Goal: Information Seeking & Learning: Learn about a topic

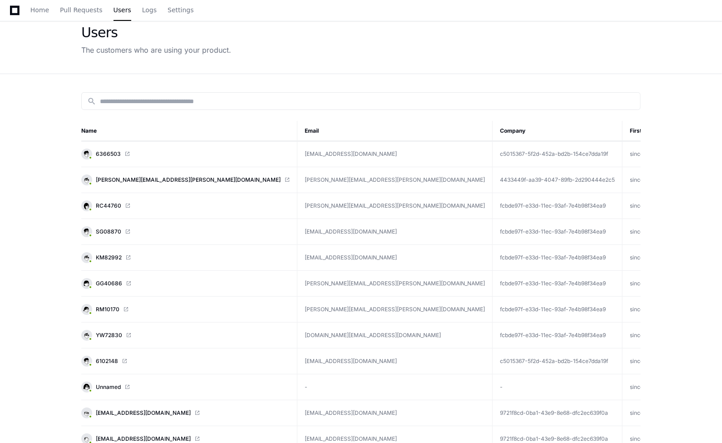
scroll to position [42, 0]
paste input "**********"
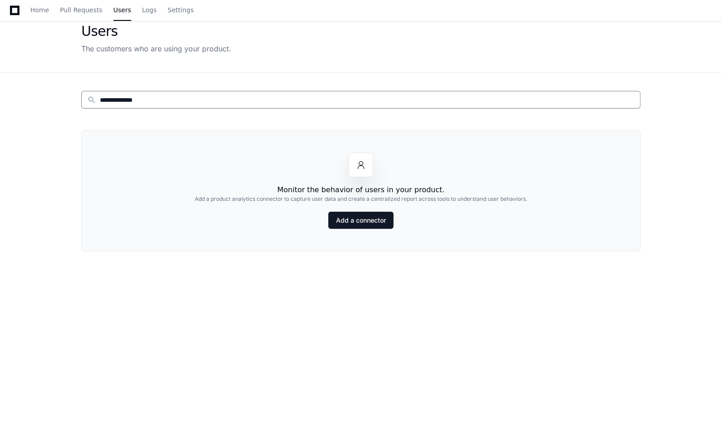
click at [122, 99] on input "**********" at bounding box center [367, 99] width 535 height 9
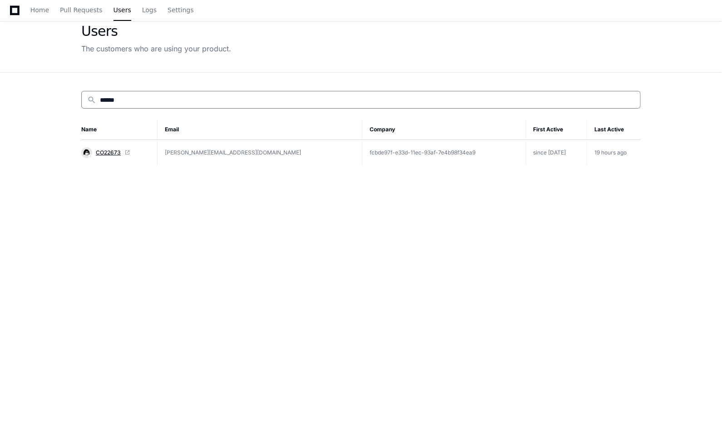
type input "******"
click at [115, 150] on span "CO22673" at bounding box center [108, 152] width 25 height 7
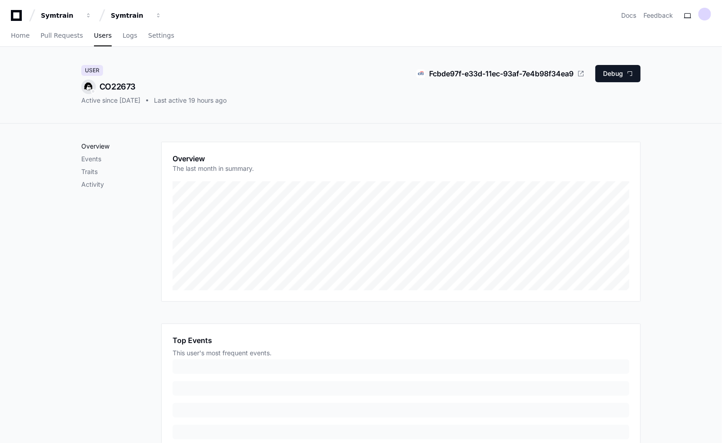
click at [96, 147] on p "Overview" at bounding box center [121, 146] width 80 height 9
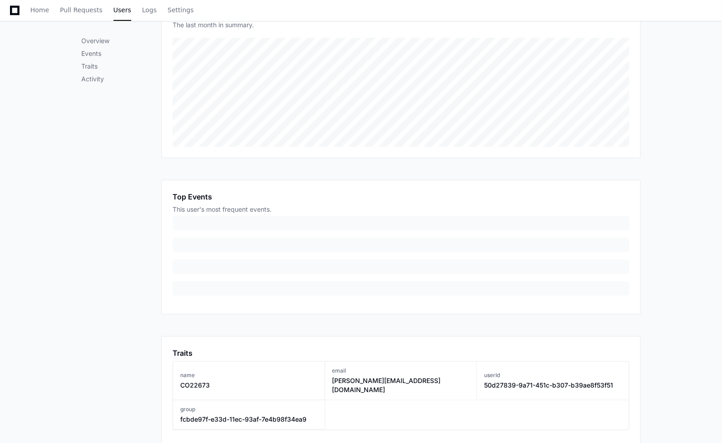
scroll to position [153, 0]
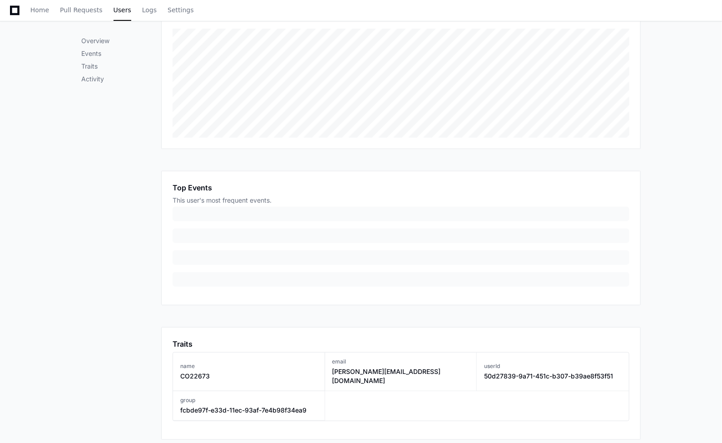
click at [244, 203] on div "This user's most frequent events." at bounding box center [401, 200] width 457 height 9
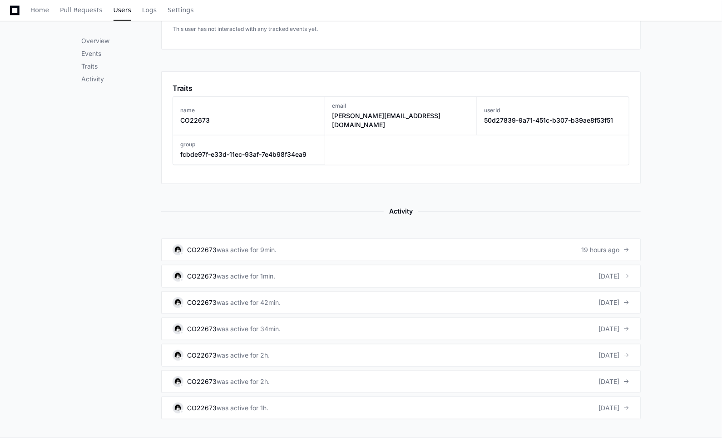
scroll to position [341, 0]
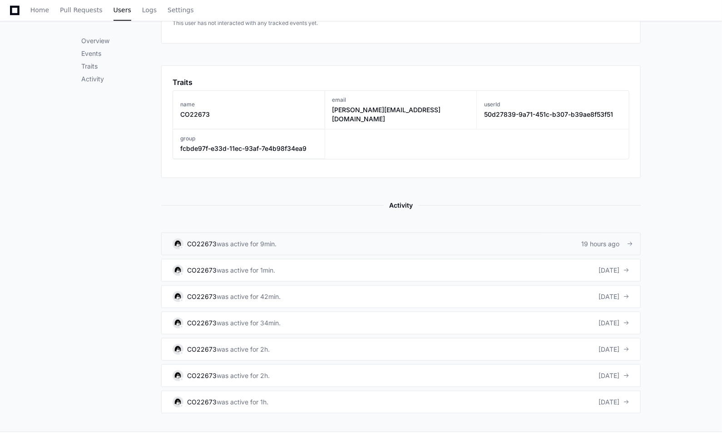
click at [247, 239] on div "was active for 9min." at bounding box center [247, 243] width 60 height 9
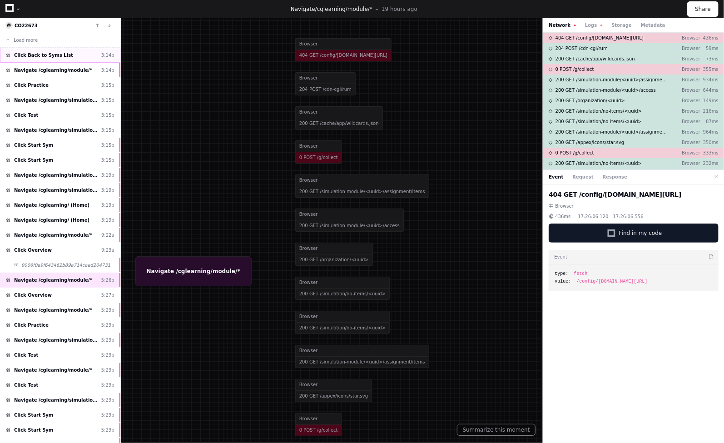
click at [24, 56] on span "Click Back to Syms List" at bounding box center [43, 55] width 59 height 7
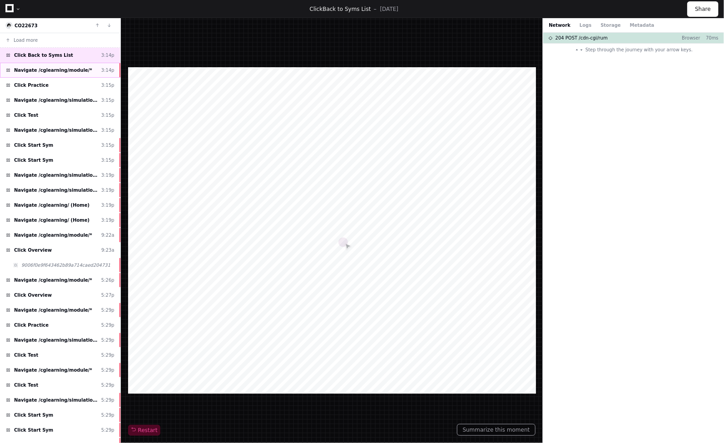
click at [29, 69] on span "Navigate /cglearning/module/*" at bounding box center [53, 70] width 78 height 7
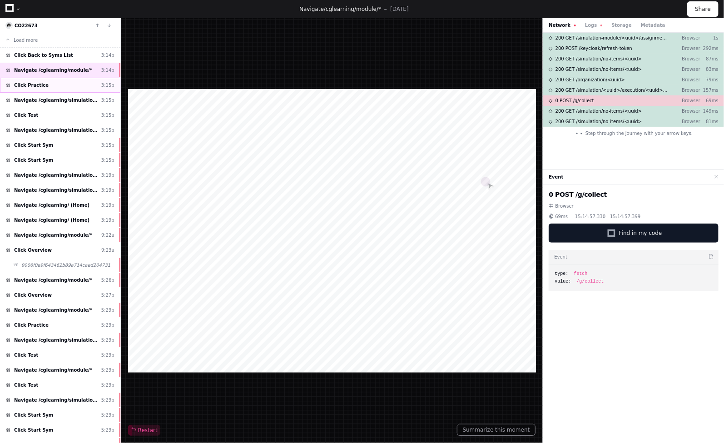
click at [25, 84] on span "Click Practice" at bounding box center [31, 85] width 35 height 7
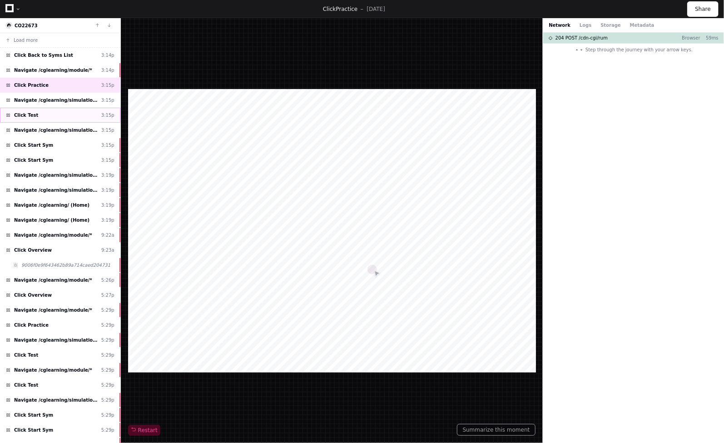
click at [25, 115] on span "Click Test" at bounding box center [26, 115] width 24 height 7
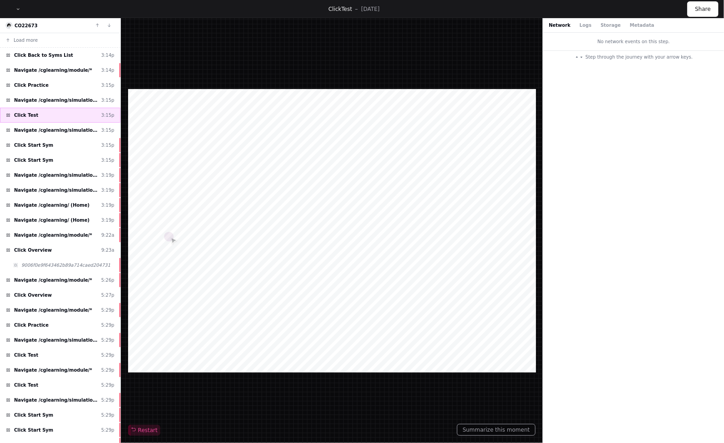
scroll to position [1, 0]
click at [24, 128] on span "Navigate /cglearning/simulation/*/test" at bounding box center [56, 129] width 84 height 7
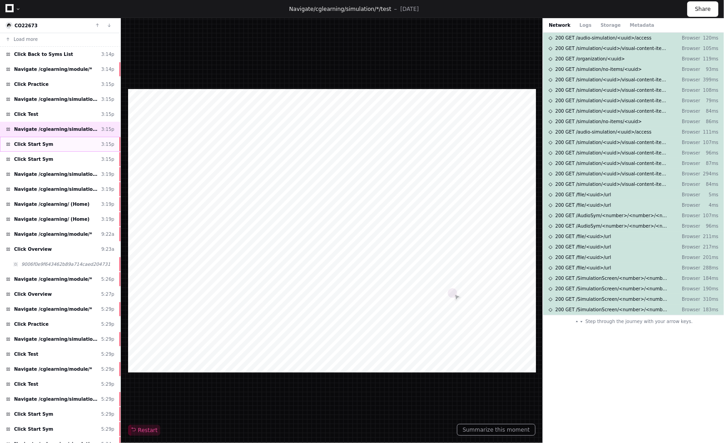
click at [26, 143] on span "Click Start Sym" at bounding box center [33, 144] width 39 height 7
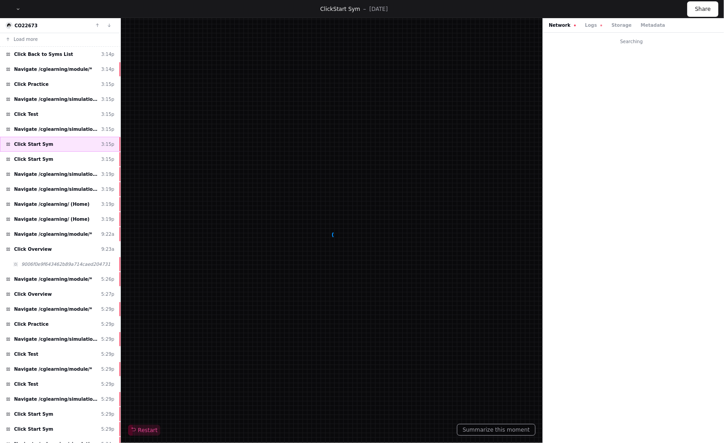
scroll to position [1, 0]
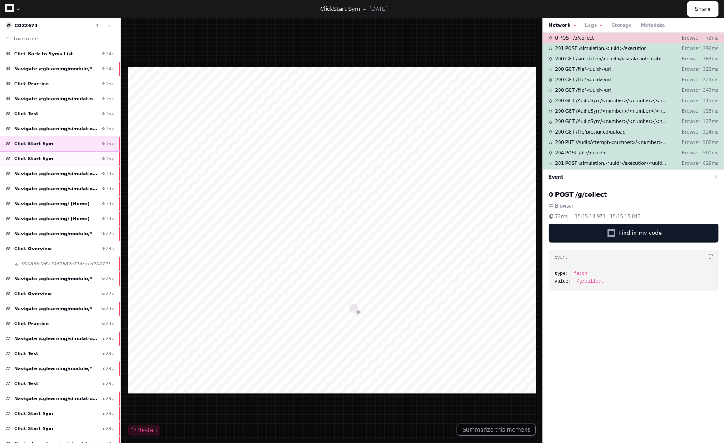
click at [29, 155] on span "Click Start Sym" at bounding box center [33, 158] width 39 height 7
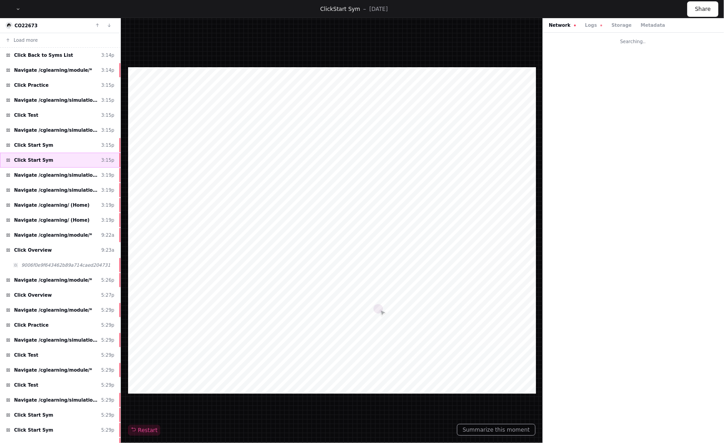
scroll to position [4, 0]
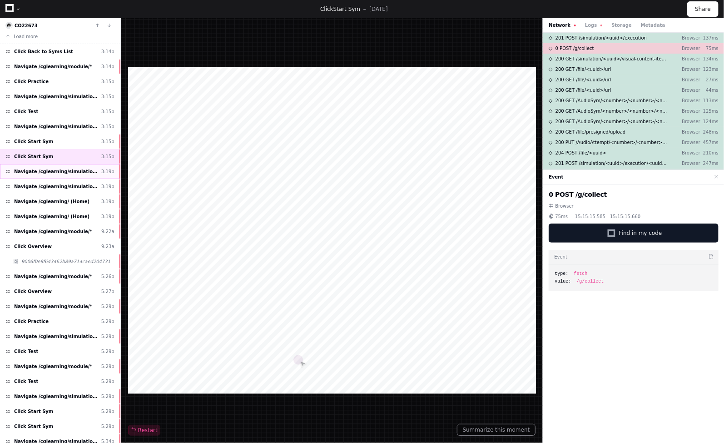
click at [36, 168] on span "Navigate /cglearning/simulation/*/execution/*/statistic" at bounding box center [56, 171] width 84 height 7
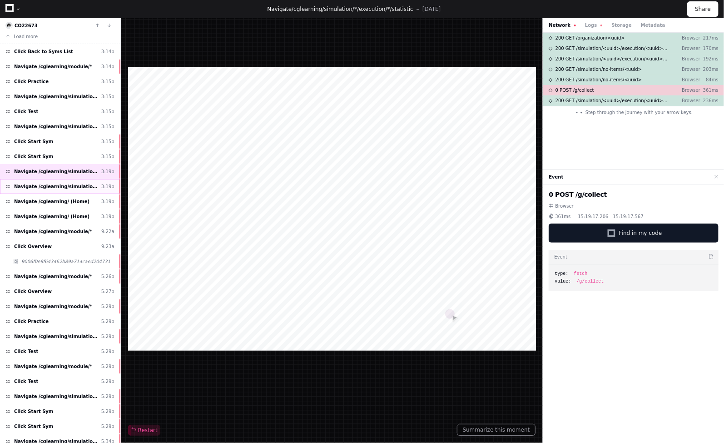
click at [36, 187] on span "Navigate /cglearning/simulation/*/execution/*/statistic" at bounding box center [56, 186] width 84 height 7
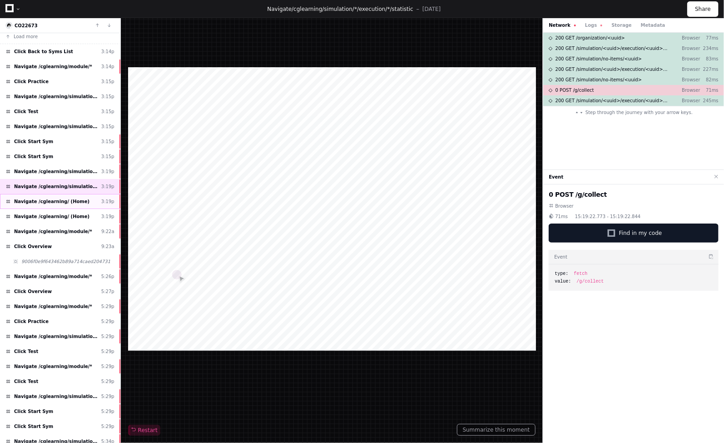
click at [37, 202] on span "Navigate /cglearning/ (Home)" at bounding box center [51, 201] width 75 height 7
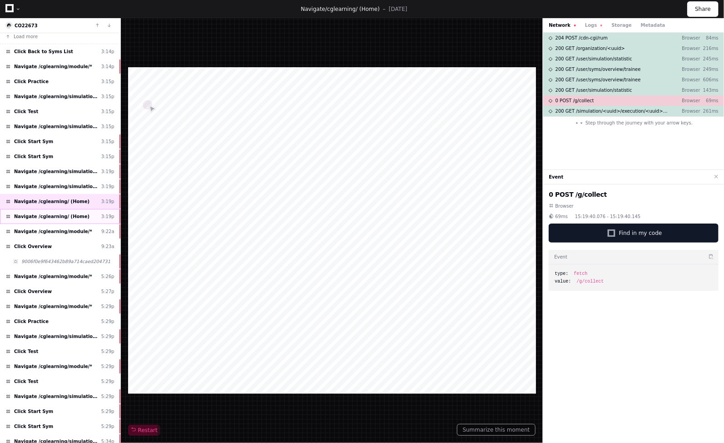
click at [37, 214] on span "Navigate /cglearning/ (Home)" at bounding box center [51, 216] width 75 height 7
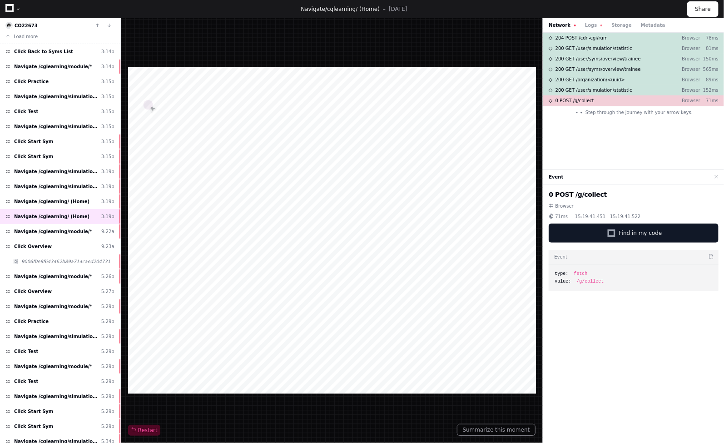
drag, startPoint x: 631, startPoint y: 227, endPoint x: 185, endPoint y: 223, distance: 445.9
click at [181, 223] on div "CO22673 Load more Click Back to Syms List 3:14p Navigate /cglearning/module/* 3…" at bounding box center [362, 230] width 724 height 425
click at [43, 276] on span "Navigate /cglearning/module/*" at bounding box center [53, 276] width 78 height 7
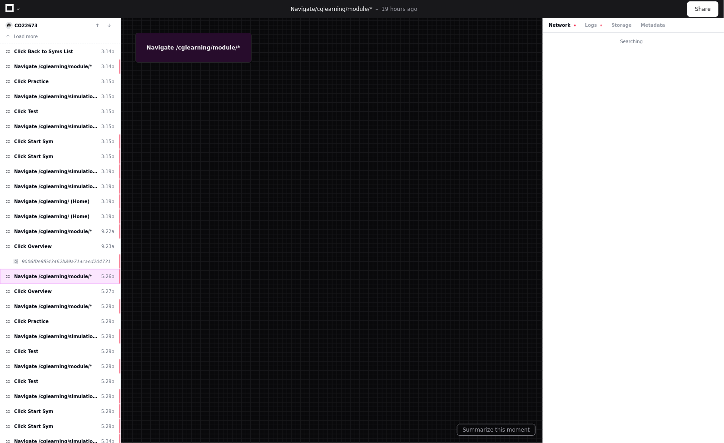
scroll to position [5, 0]
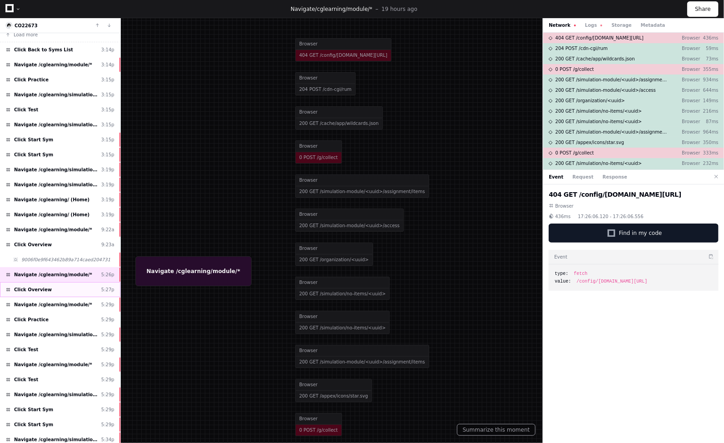
click at [46, 282] on div "Click Overview 5:27p" at bounding box center [60, 289] width 120 height 15
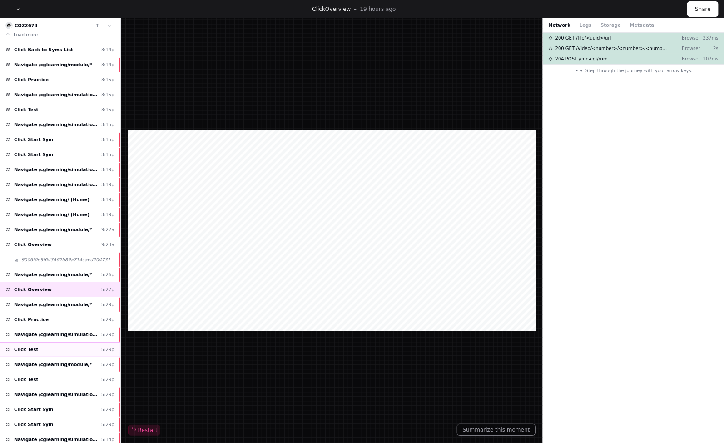
scroll to position [78, 0]
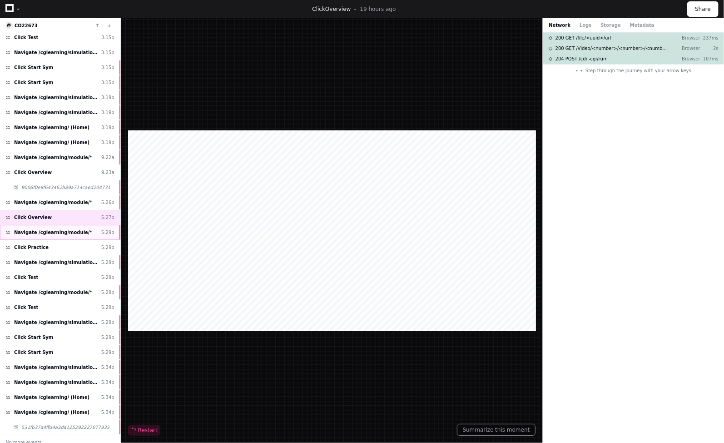
click at [36, 229] on span "Navigate /cglearning/module/*" at bounding box center [53, 232] width 78 height 7
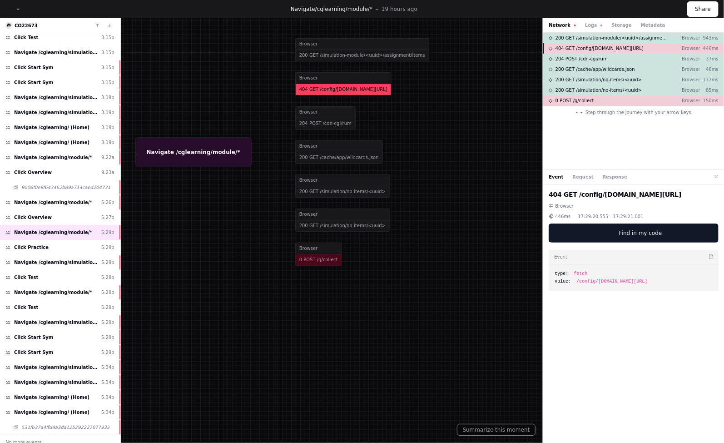
click at [589, 49] on span "404 GET /config/cglearning.symtrain.com/config.json" at bounding box center [599, 48] width 88 height 7
click at [117, 141] on div "Navigate /cglearning/ (Home) 3:19p" at bounding box center [60, 142] width 120 height 15
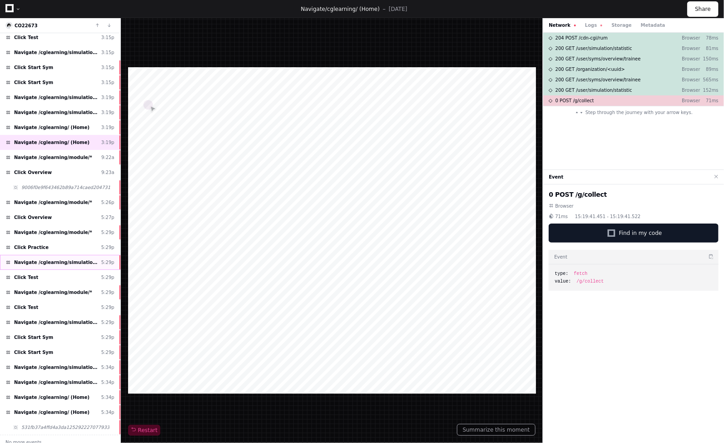
click at [97, 255] on div "Navigate /cglearning/simulation/*/practise 5:29p" at bounding box center [60, 262] width 120 height 15
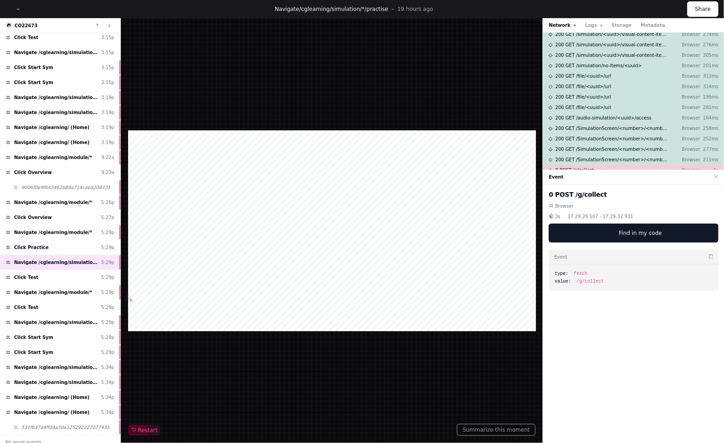
scroll to position [77, 0]
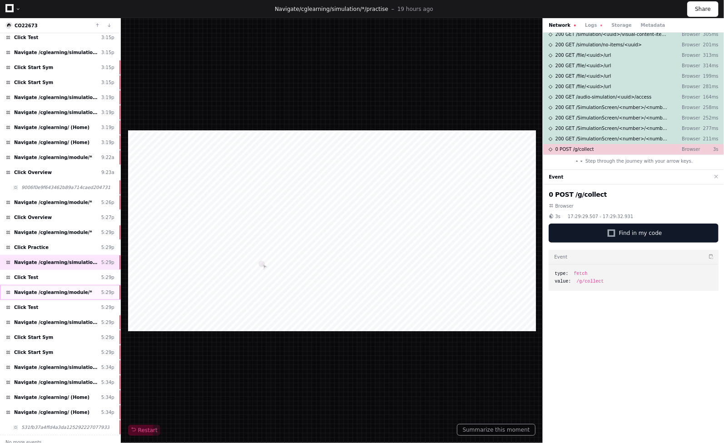
click at [48, 292] on div "Navigate /cglearning/module/* 5:29p" at bounding box center [60, 292] width 120 height 15
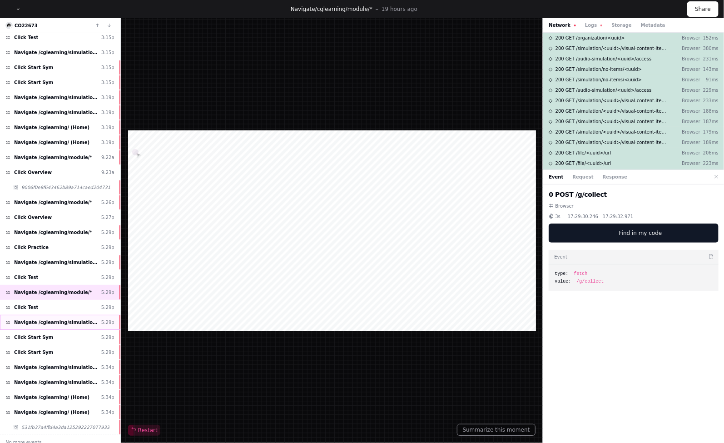
click at [41, 321] on div "Navigate /cglearning/simulation/*/test 5:29p" at bounding box center [60, 322] width 120 height 15
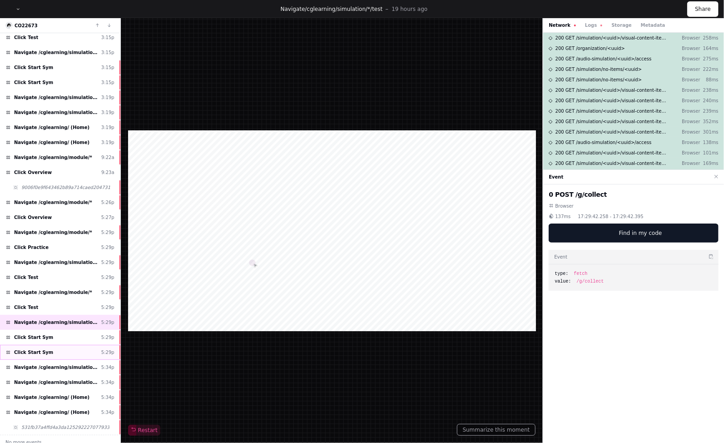
click at [52, 345] on div "Click Start Sym 5:29p" at bounding box center [60, 352] width 120 height 15
